Goal: Register for event/course

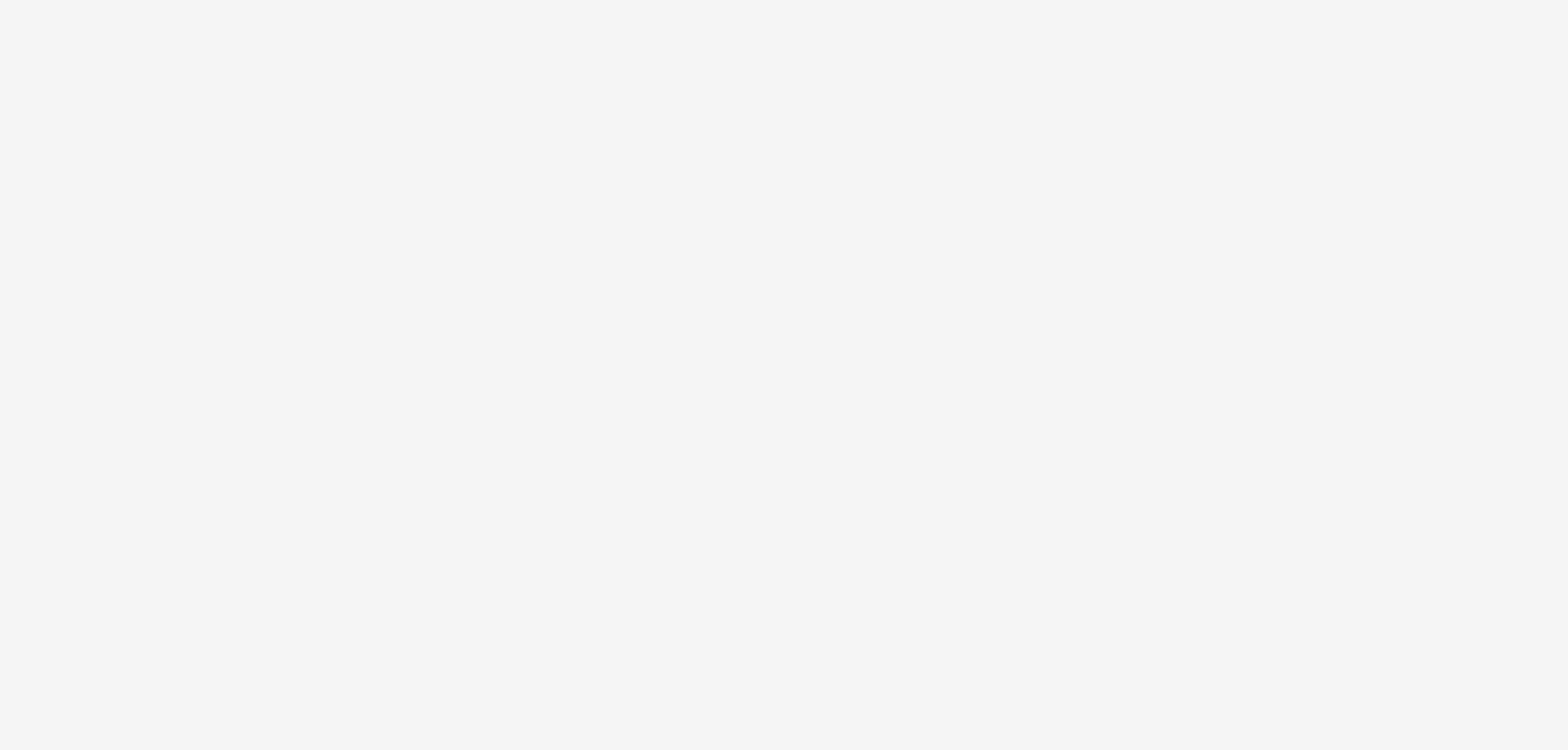
scroll to position [57, 0]
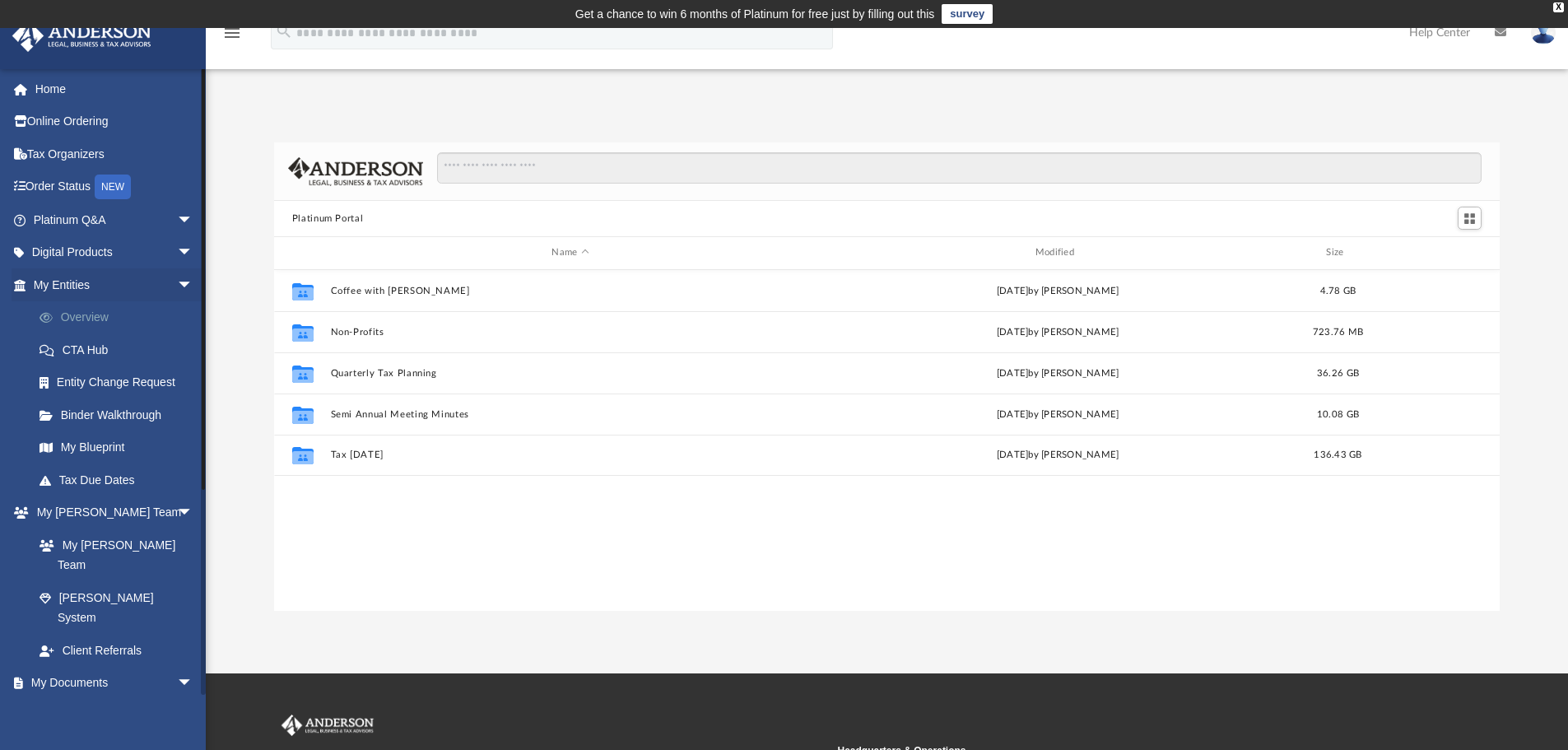
scroll to position [362, 1213]
click at [93, 542] on link "My [PERSON_NAME] Team" at bounding box center [121, 555] width 195 height 53
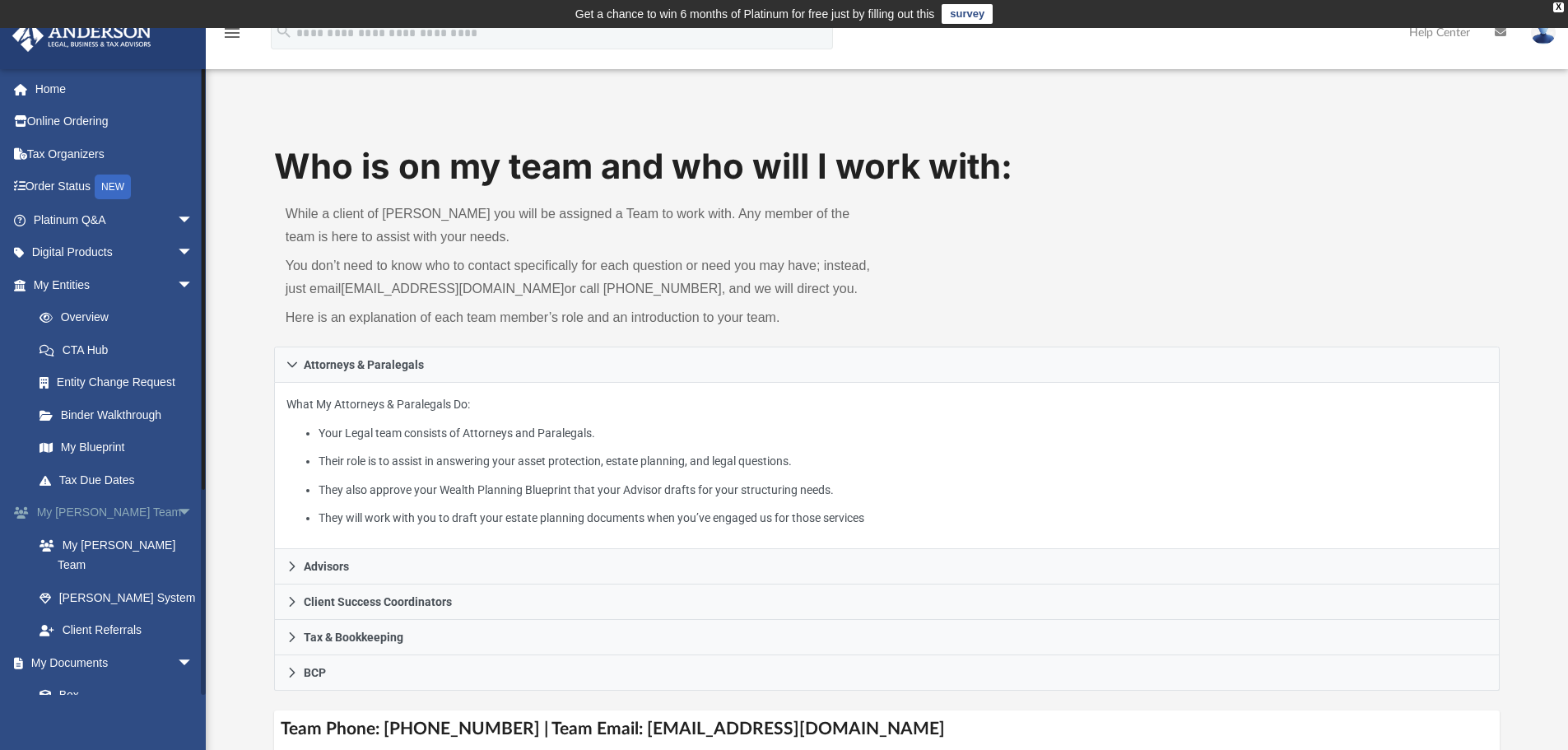
click at [178, 511] on span "arrow_drop_down" at bounding box center [193, 513] width 33 height 34
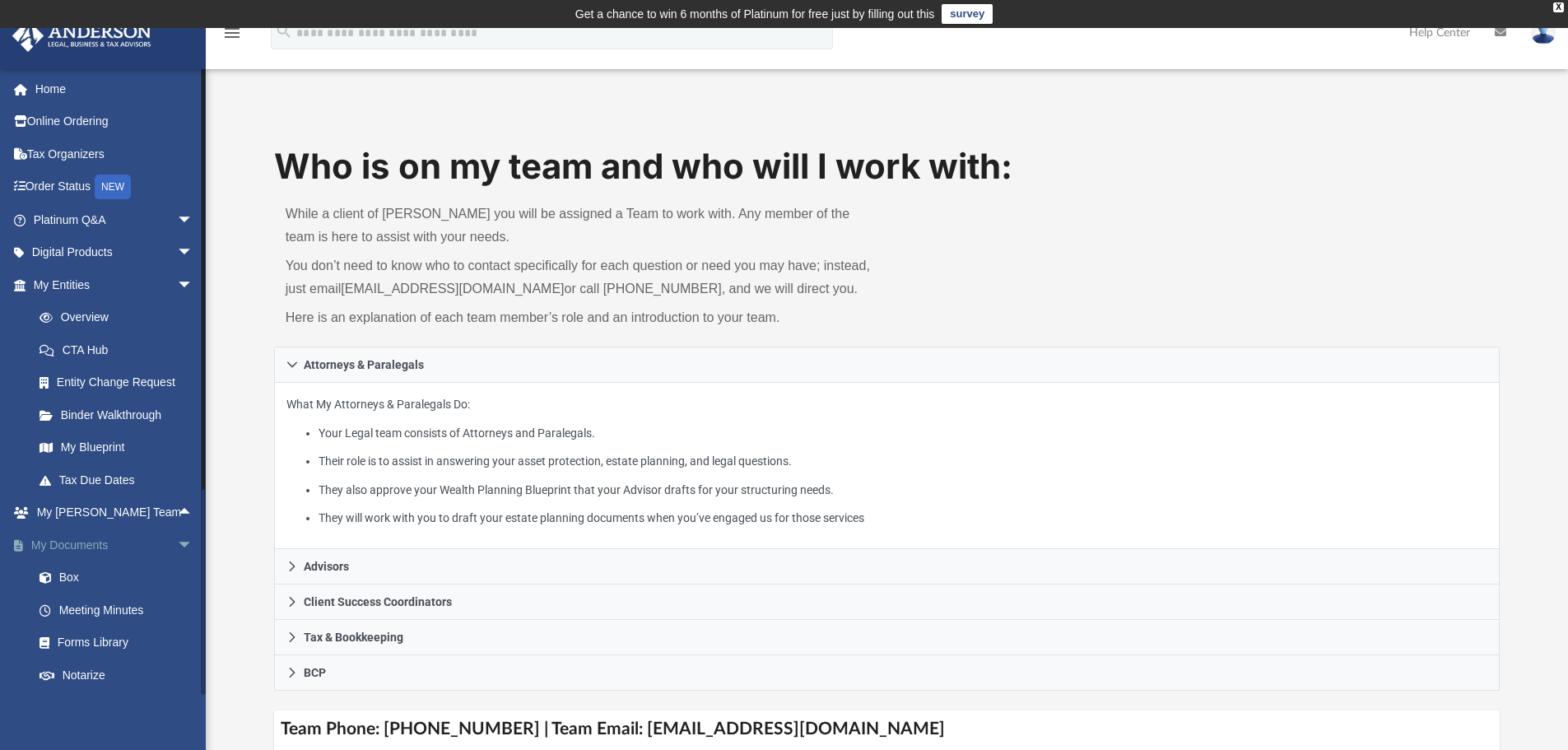
click at [177, 544] on span "arrow_drop_down" at bounding box center [193, 546] width 33 height 34
click at [177, 576] on span "arrow_drop_down" at bounding box center [193, 578] width 33 height 34
click at [49, 90] on link "Home" at bounding box center [115, 88] width 207 height 33
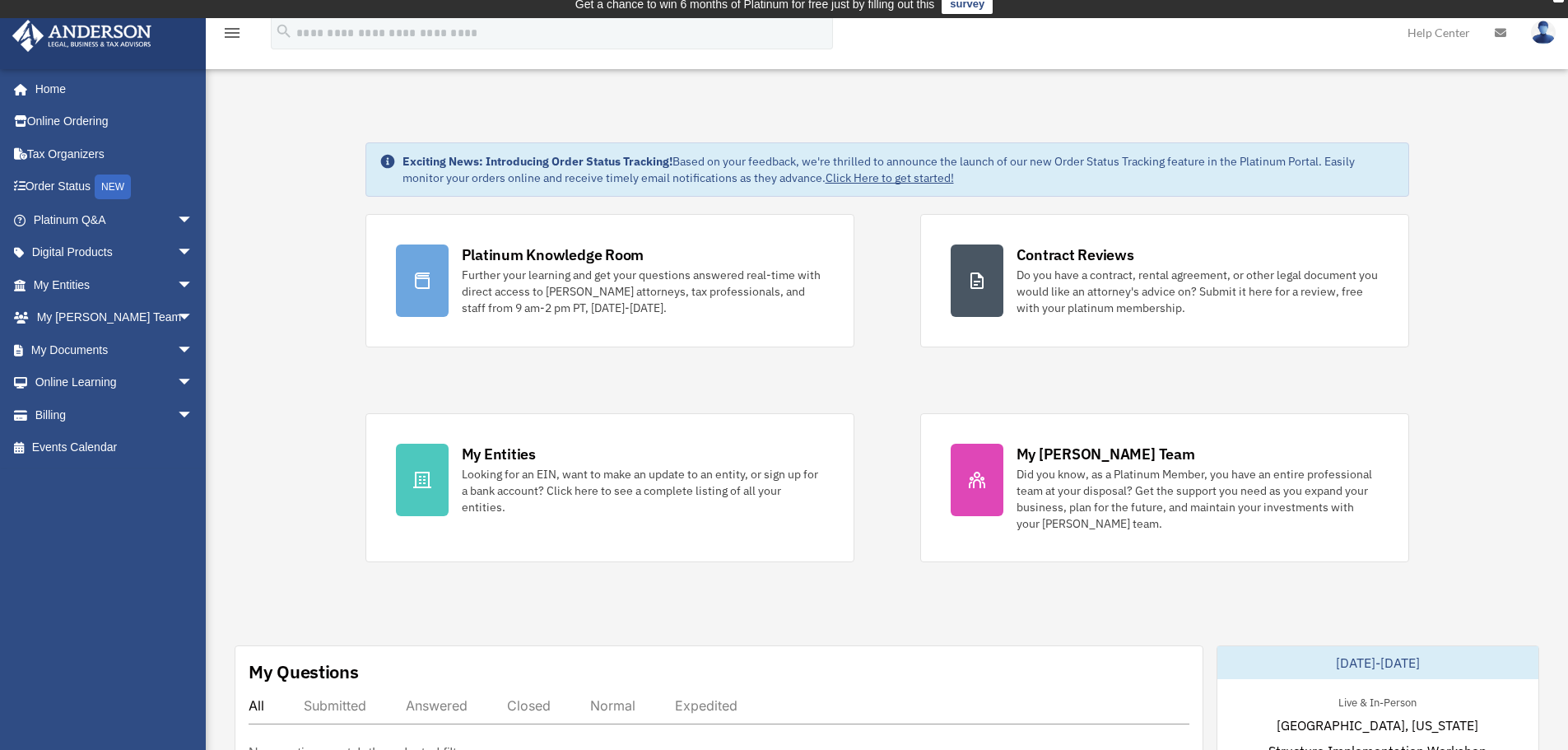
scroll to position [11, 0]
click at [177, 347] on span "arrow_drop_down" at bounding box center [193, 350] width 33 height 34
click at [64, 378] on link "Box" at bounding box center [121, 382] width 195 height 33
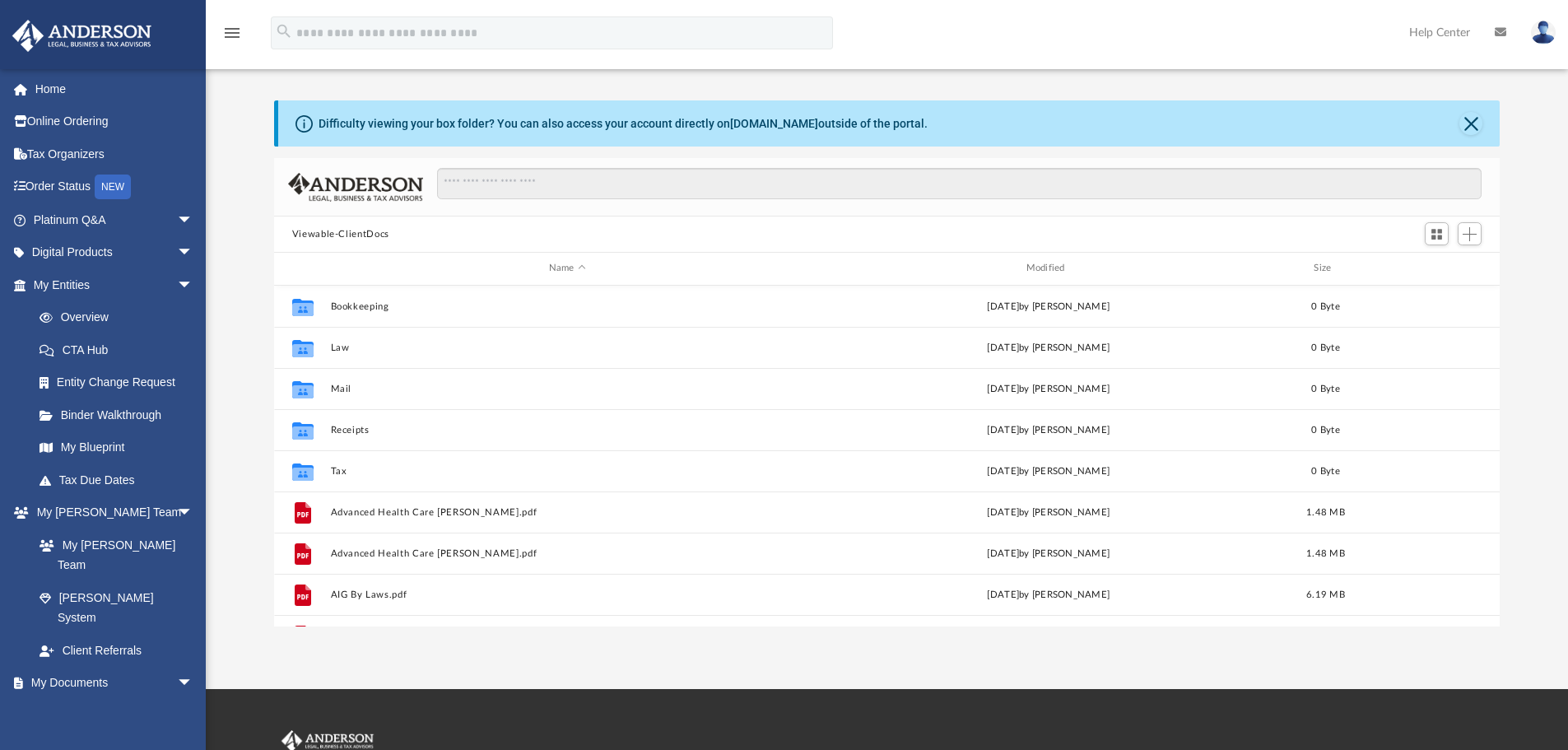
scroll to position [41, 0]
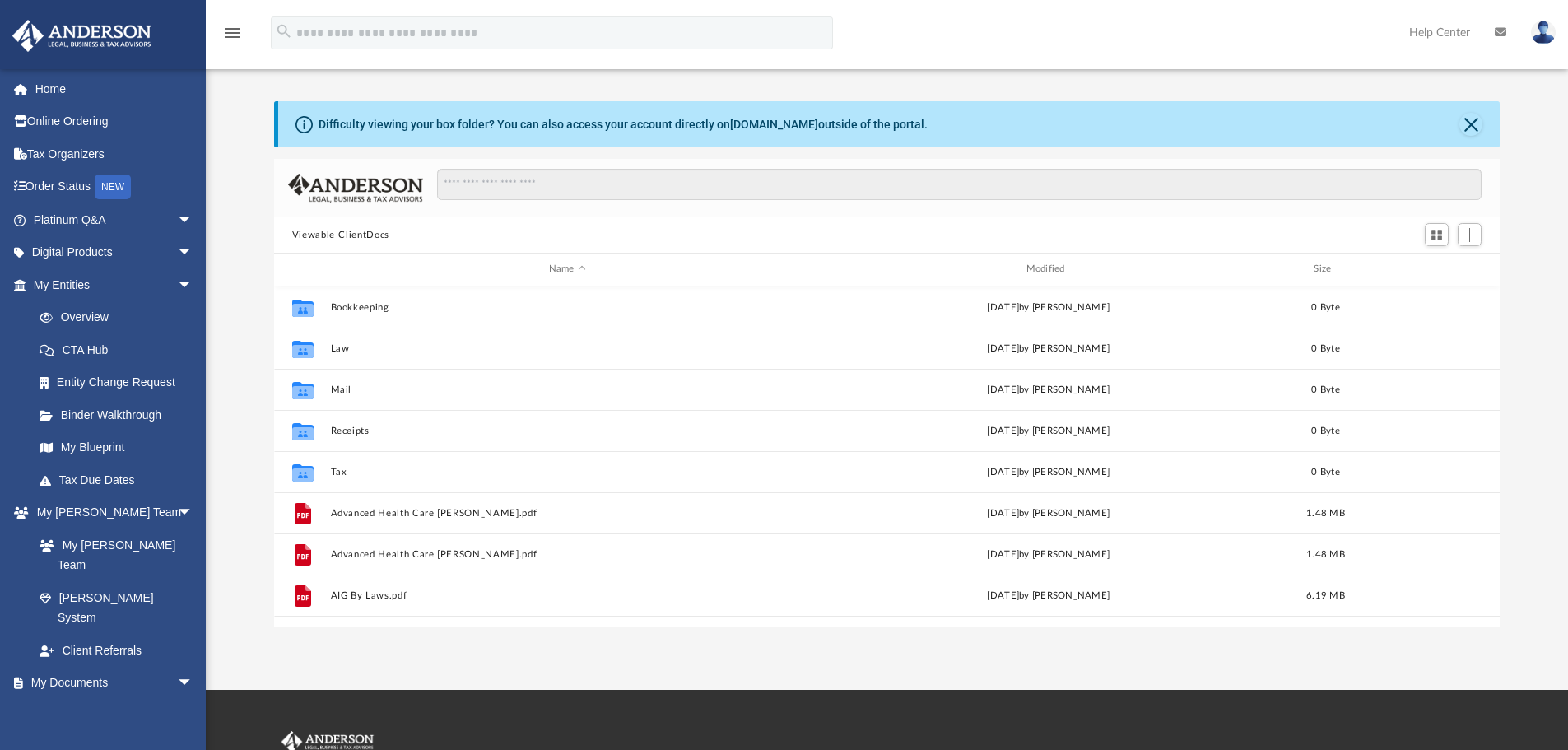
scroll to position [362, 1213]
click at [95, 292] on link "My Entities arrow_drop_down" at bounding box center [115, 284] width 207 height 33
click at [177, 282] on span "arrow_drop_down" at bounding box center [193, 285] width 33 height 34
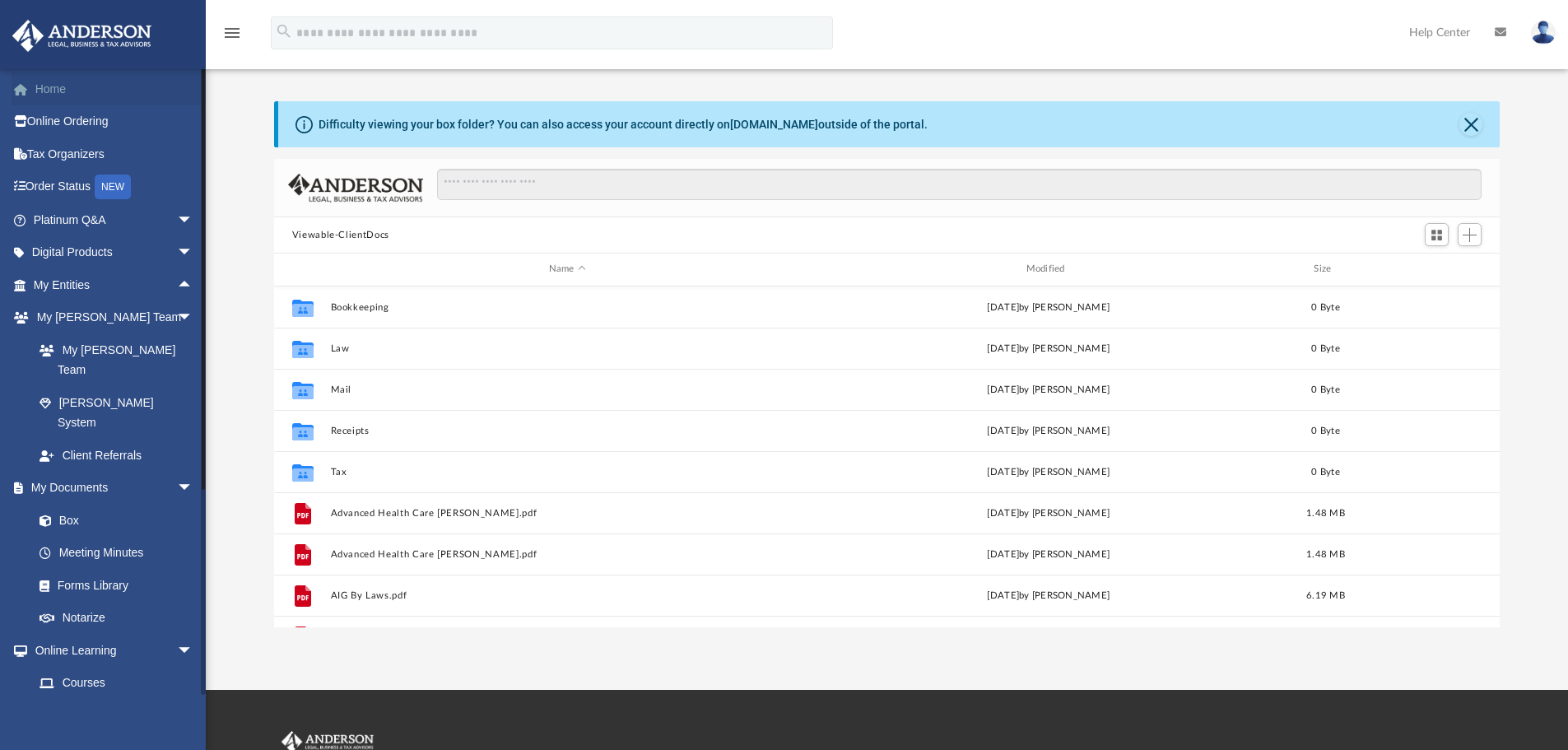
click at [54, 89] on link "Home" at bounding box center [115, 88] width 207 height 33
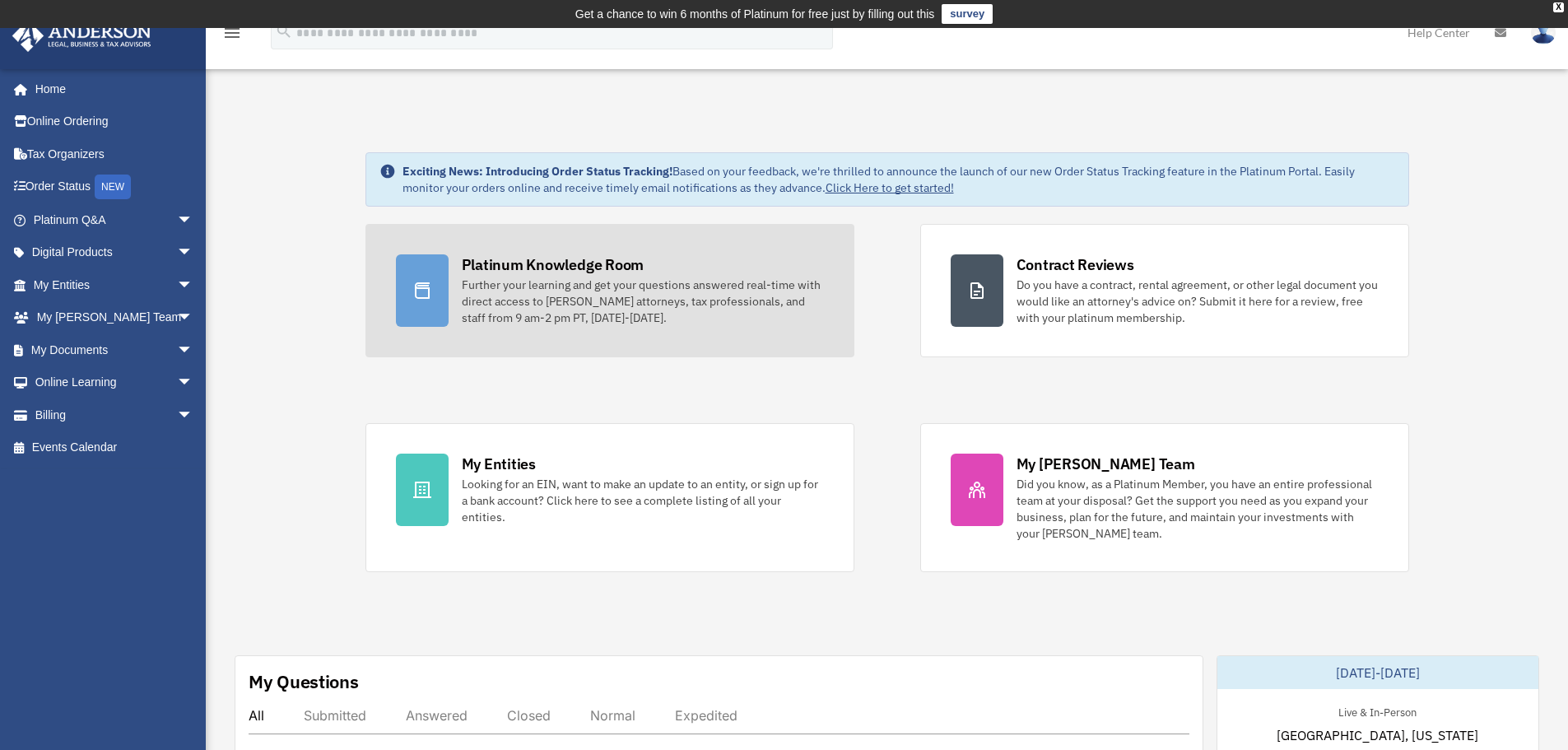
click at [514, 266] on div "Platinum Knowledge Room" at bounding box center [553, 265] width 183 height 21
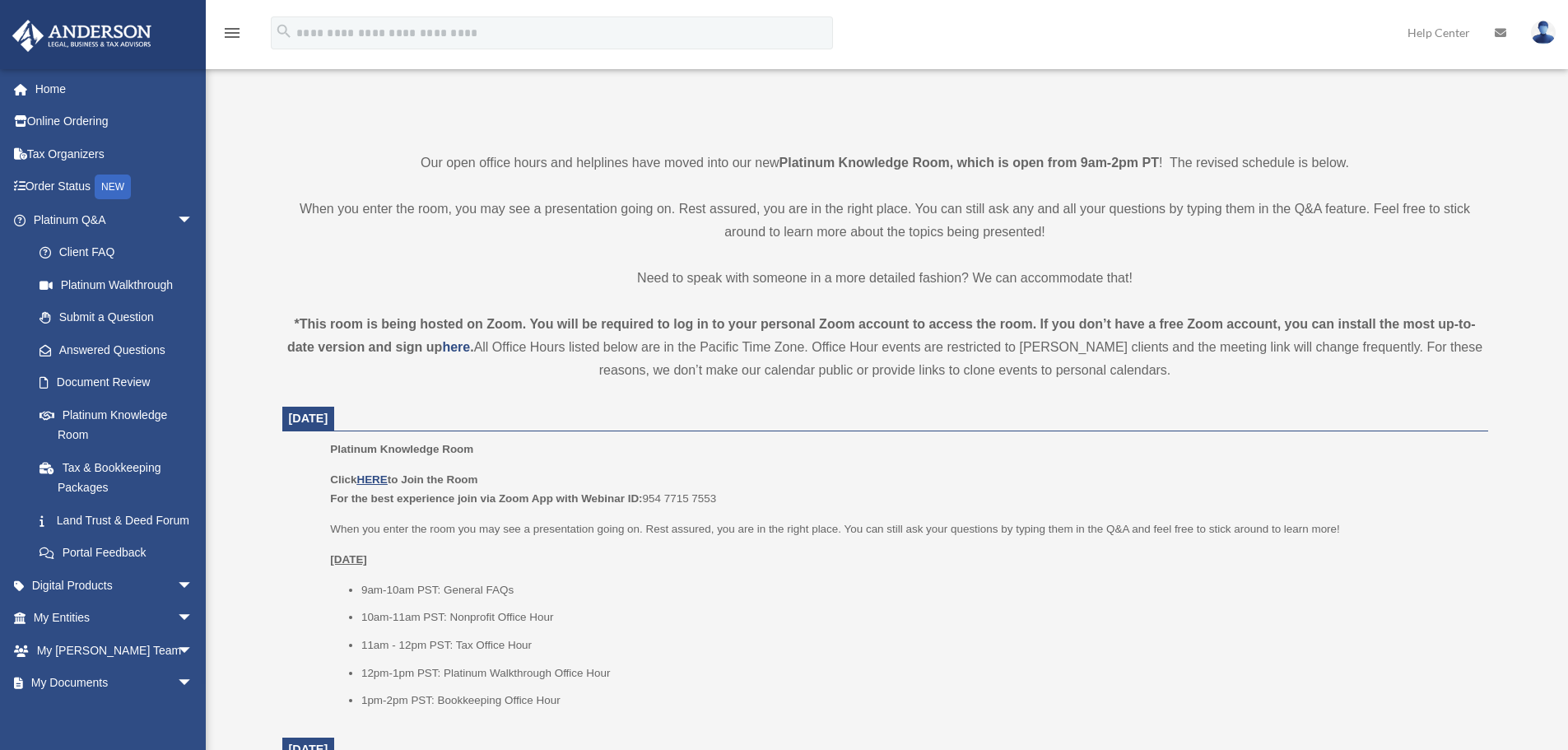
scroll to position [355, 0]
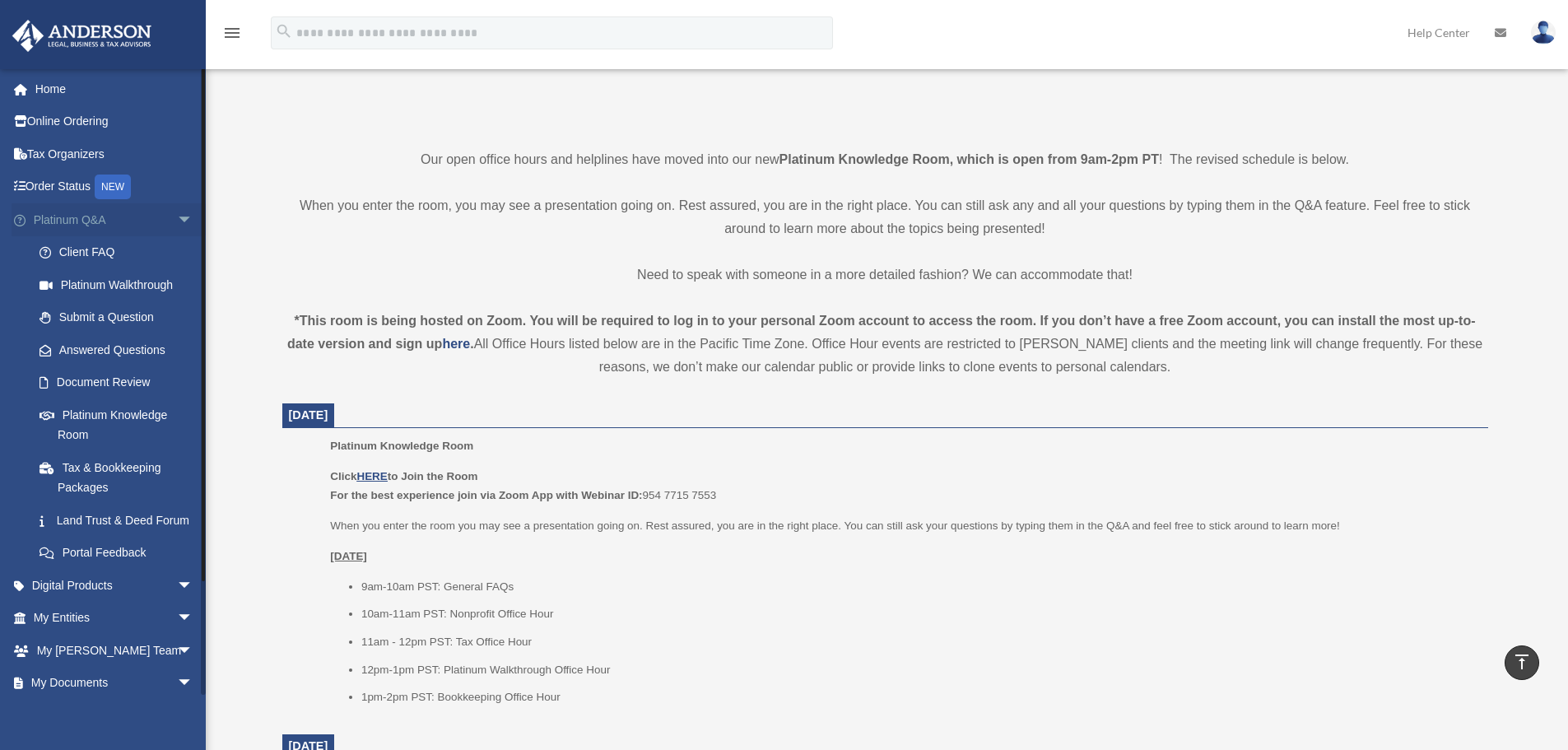
click at [177, 219] on span "arrow_drop_down" at bounding box center [193, 220] width 33 height 34
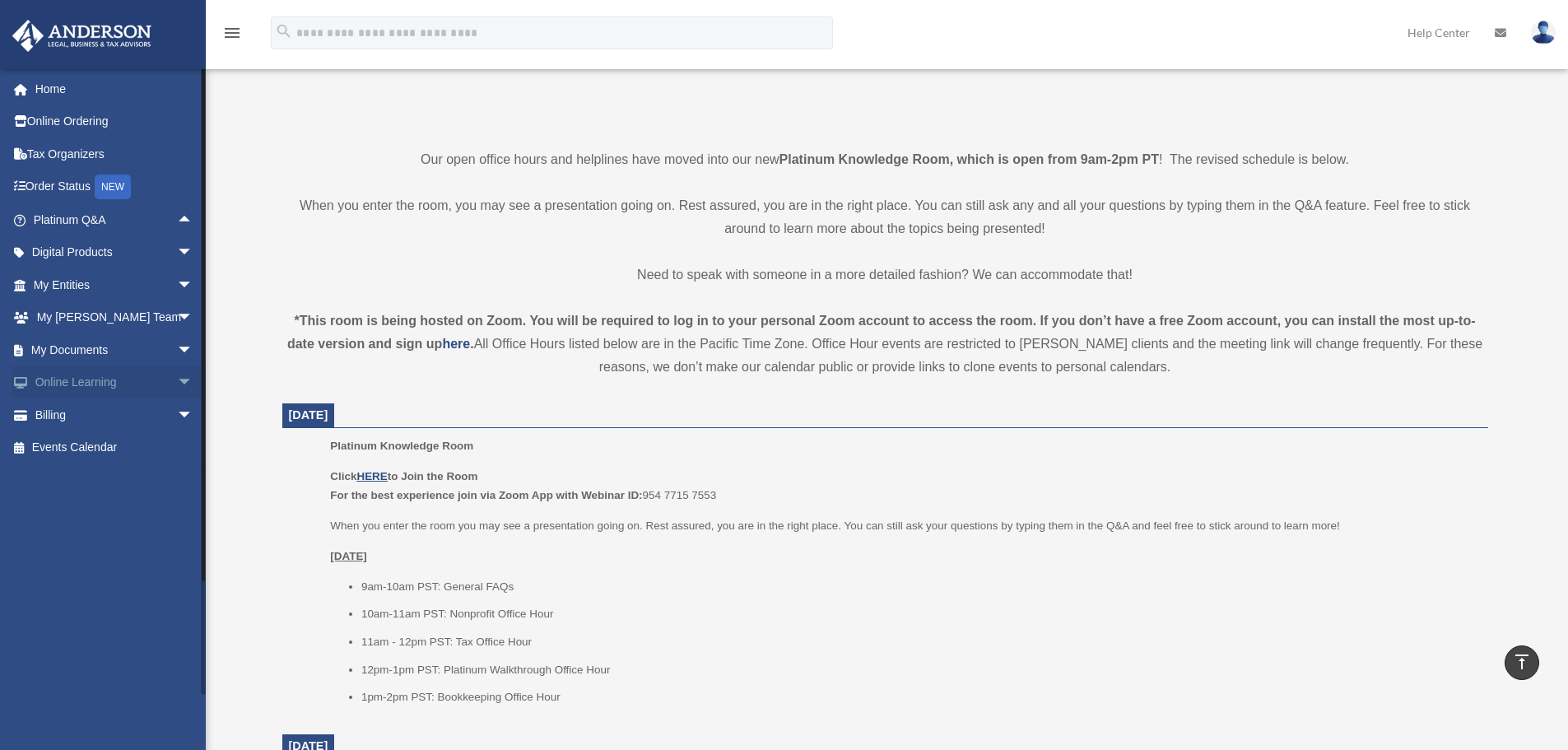
click at [177, 378] on span "arrow_drop_down" at bounding box center [193, 383] width 33 height 34
click at [92, 415] on link "Courses" at bounding box center [121, 415] width 195 height 33
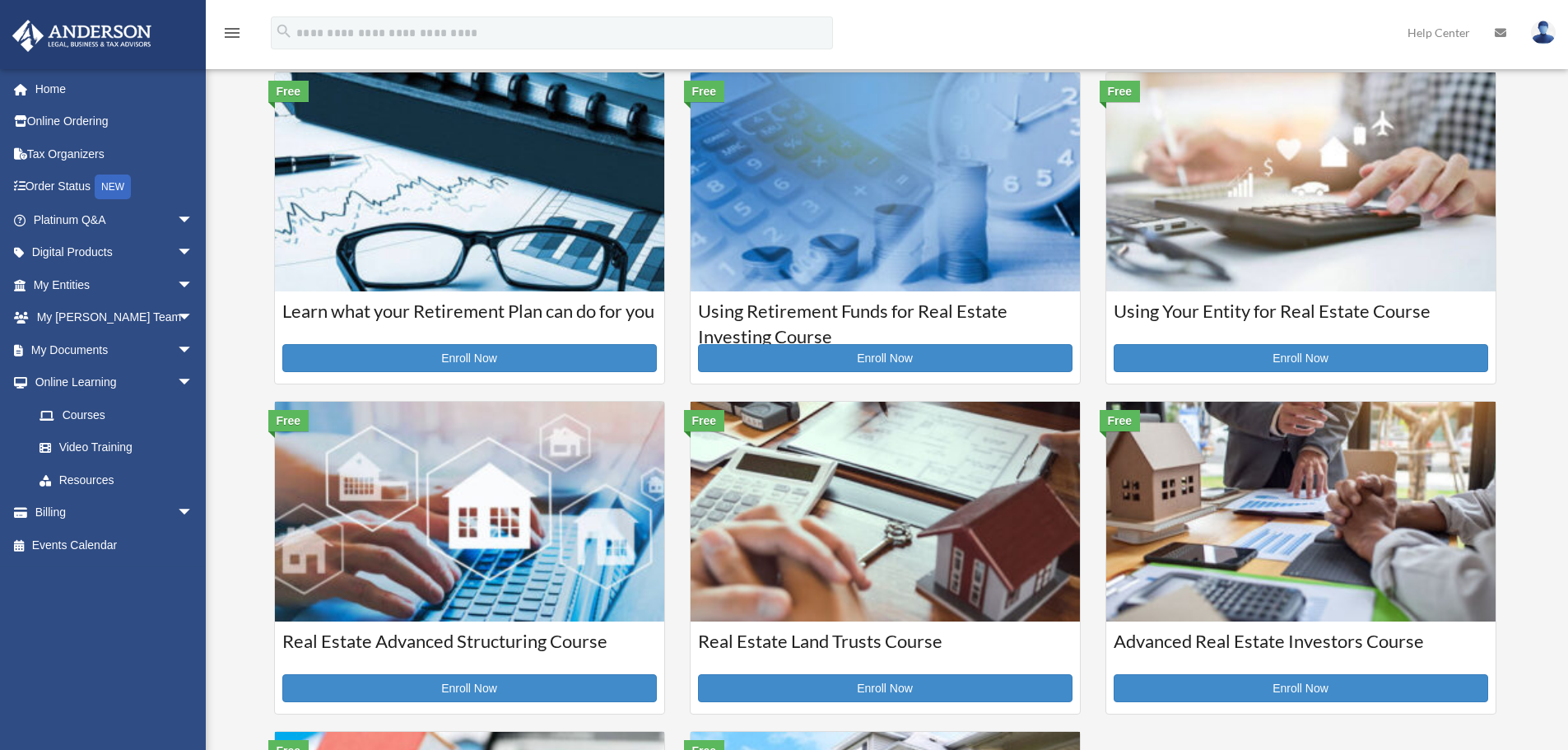
scroll to position [69, 0]
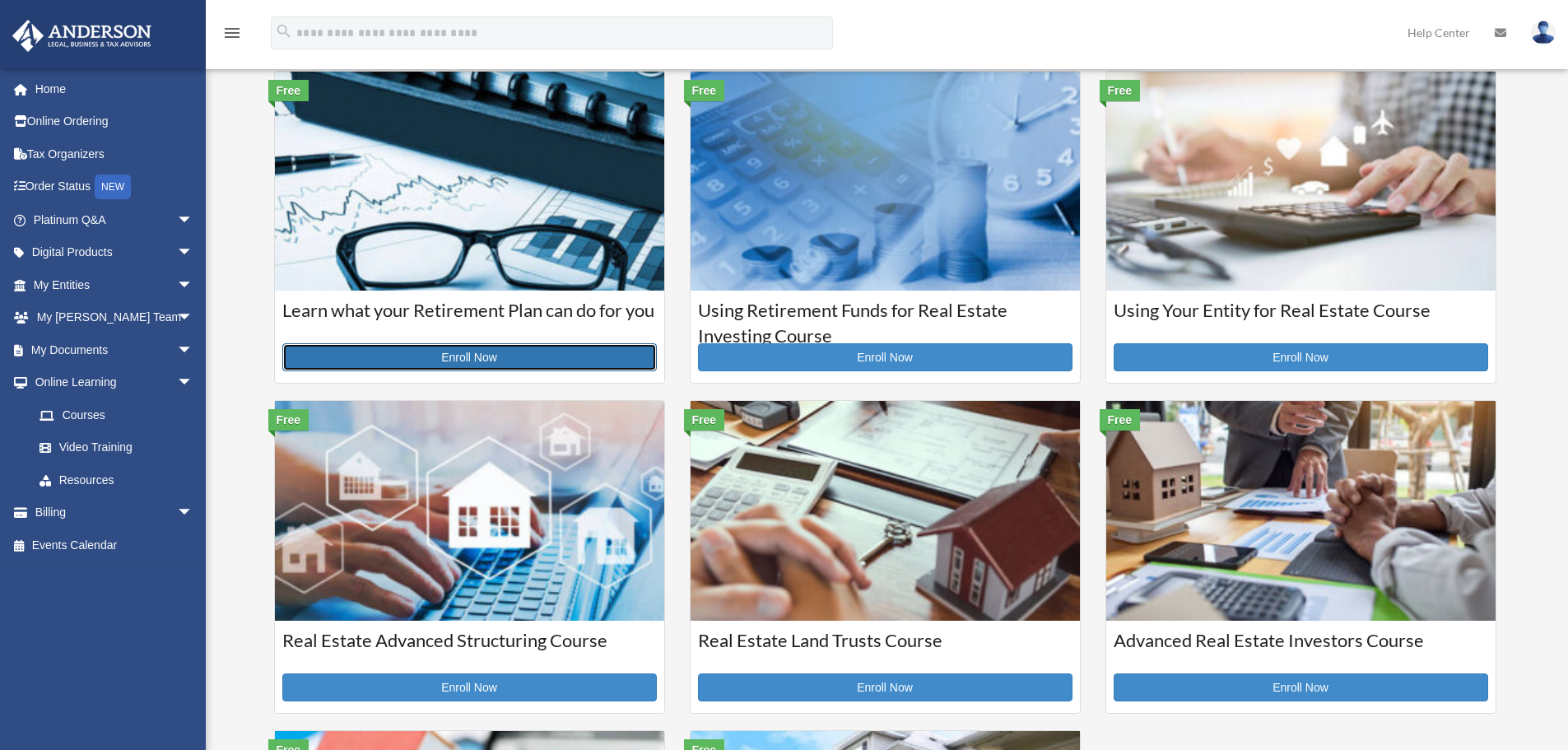
click at [500, 354] on link "Enroll Now" at bounding box center [469, 357] width 374 height 28
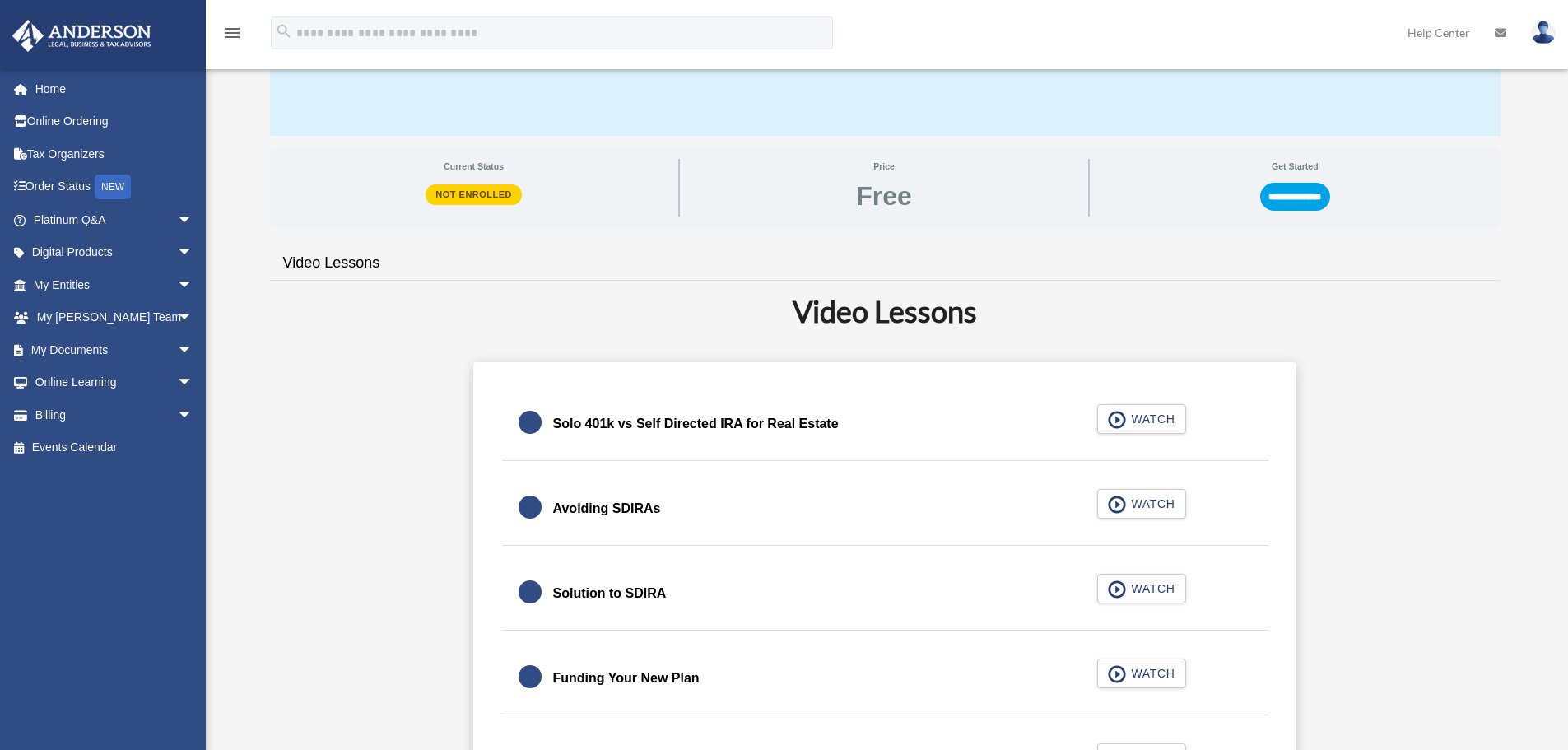
scroll to position [230, 0]
click at [1152, 416] on div "Solo 401k vs Self Directed IRA for Real Estate WATCH" at bounding box center [885, 423] width 807 height 73
click at [48, 84] on link "Home" at bounding box center [115, 88] width 207 height 33
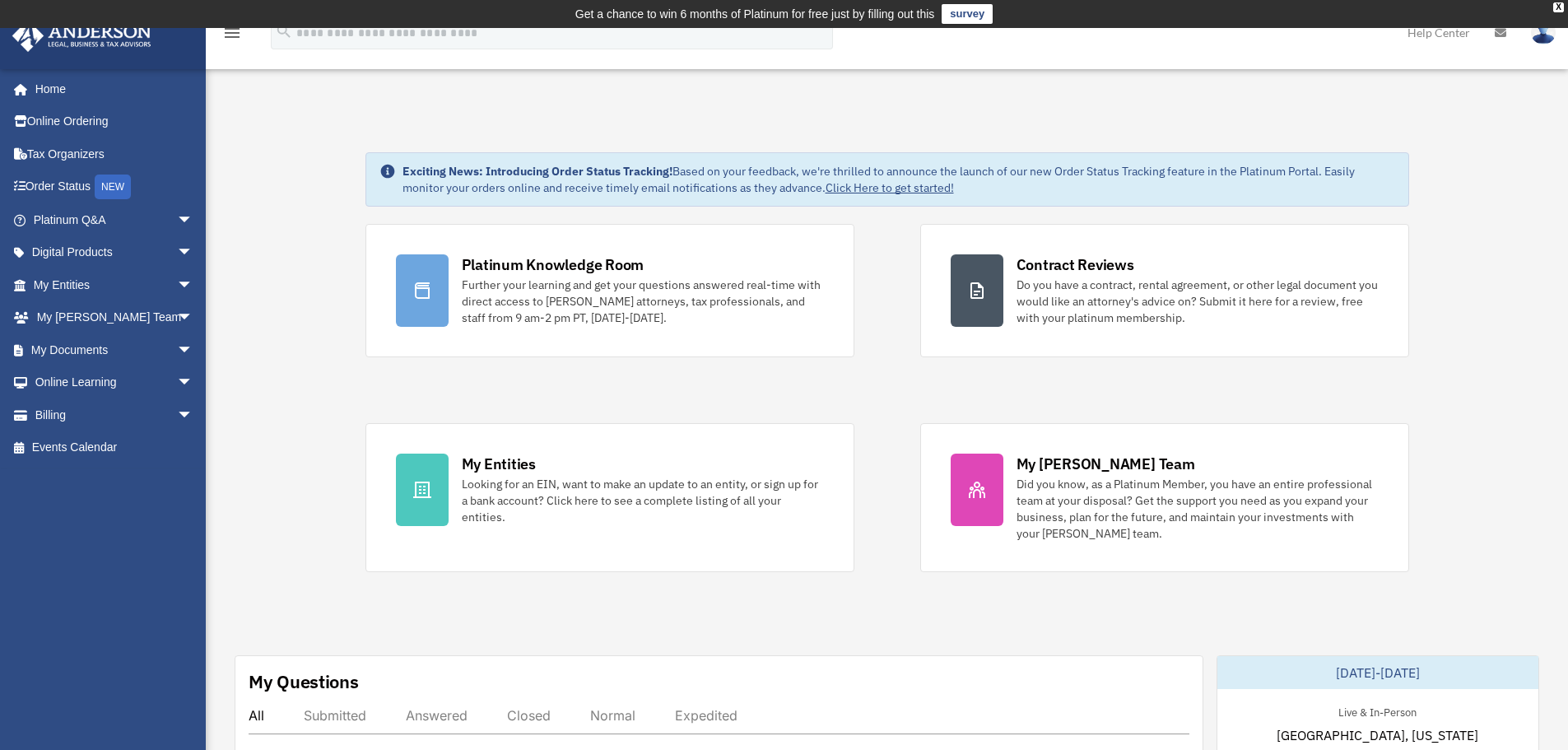
click at [48, 84] on link "Home" at bounding box center [111, 88] width 199 height 33
